Goal: Find contact information: Find contact information

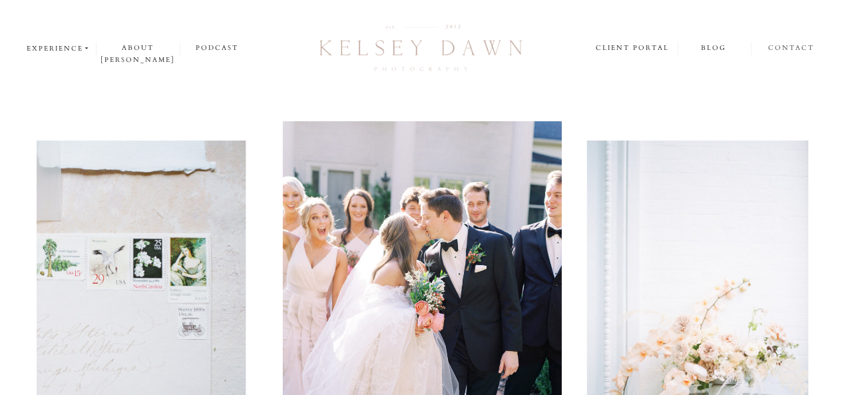
click at [786, 48] on nav "contact" at bounding box center [792, 48] width 47 height 13
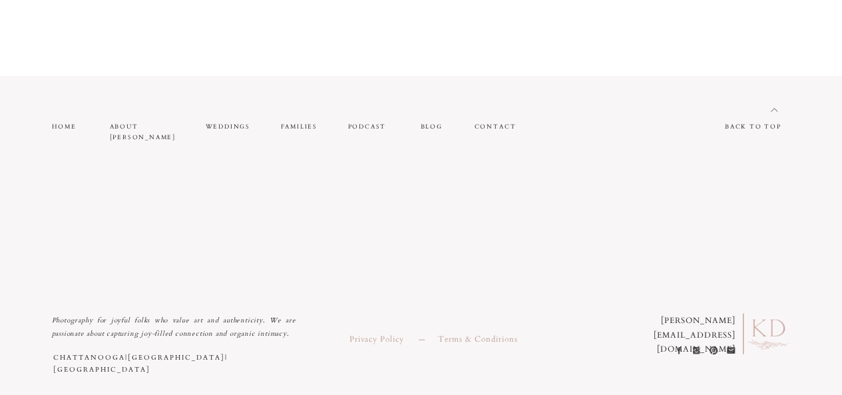
scroll to position [1517, 0]
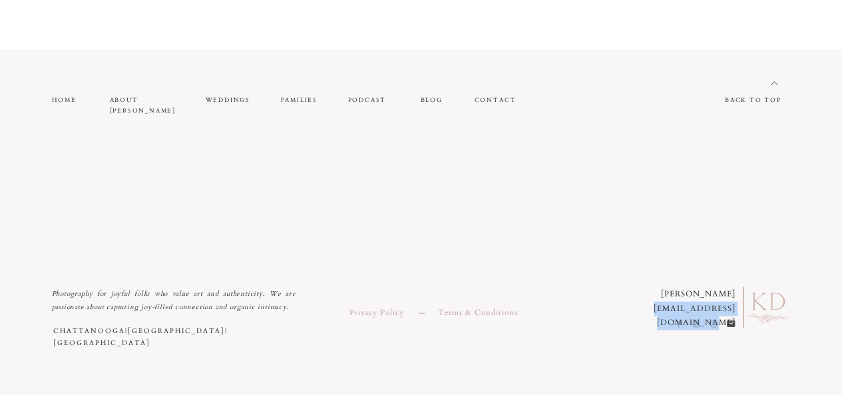
drag, startPoint x: 617, startPoint y: 306, endPoint x: 726, endPoint y: 298, distance: 109.5
click at [726, 298] on p "[PERSON_NAME] [PERSON_NAME][EMAIL_ADDRESS][DOMAIN_NAME]" at bounding box center [671, 300] width 130 height 27
drag, startPoint x: 734, startPoint y: 307, endPoint x: 615, endPoint y: 308, distance: 118.5
click at [615, 308] on p "[PERSON_NAME] [PERSON_NAME][EMAIL_ADDRESS][DOMAIN_NAME]" at bounding box center [671, 300] width 130 height 27
copy p "[EMAIL_ADDRESS][DOMAIN_NAME]"
